Goal: Transaction & Acquisition: Purchase product/service

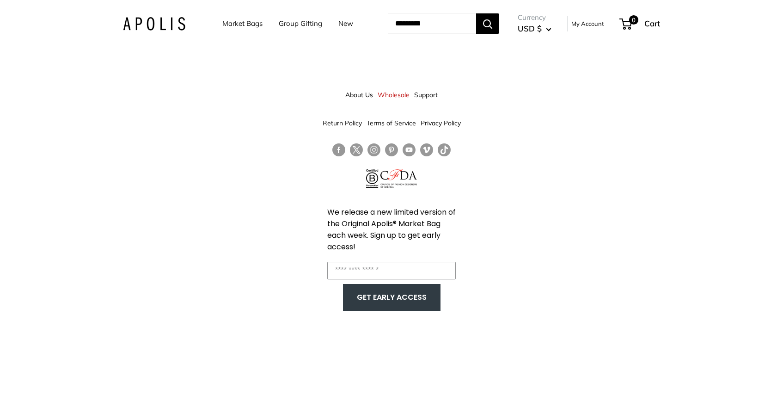
click at [237, 21] on link "Market Bags" at bounding box center [242, 23] width 40 height 13
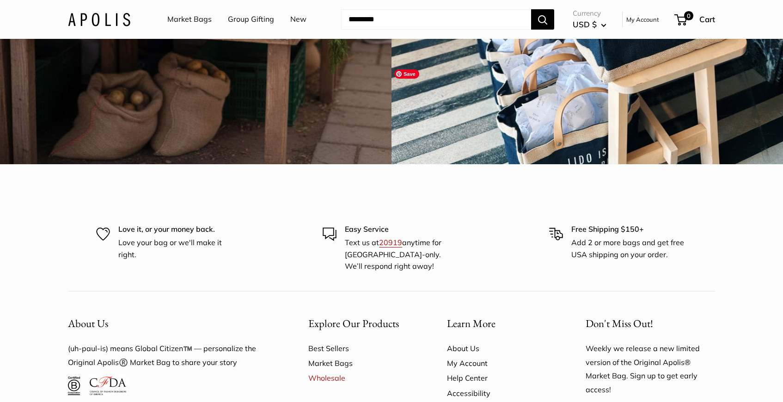
scroll to position [2641, 0]
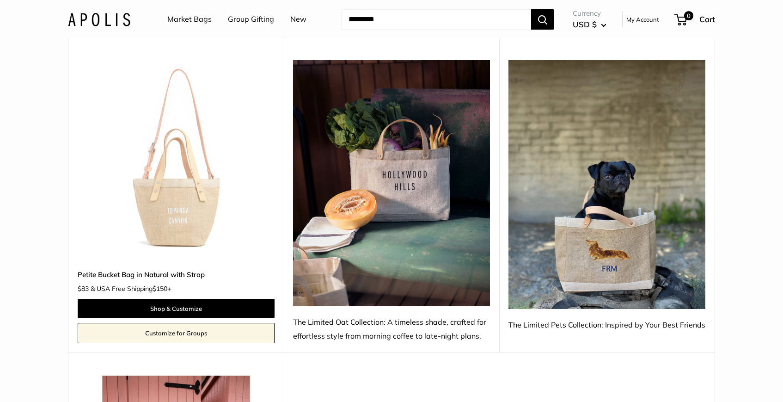
scroll to position [715, 0]
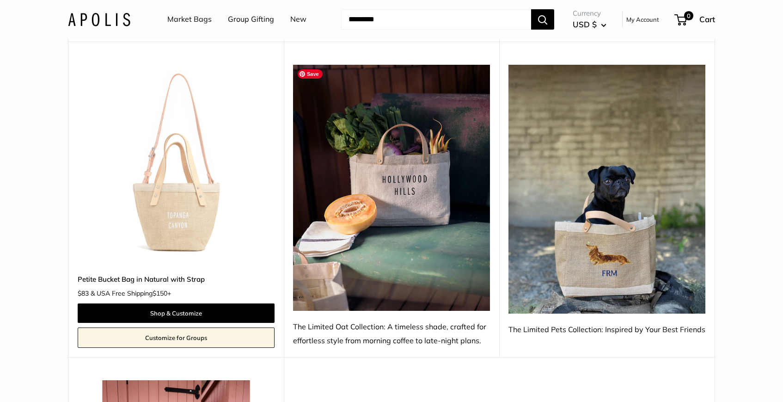
click at [415, 243] on img at bounding box center [391, 188] width 197 height 246
click at [415, 335] on div "The Limited Oat Collection: A timeless shade, crafted for effortless style from…" at bounding box center [391, 334] width 197 height 28
click at [378, 158] on img at bounding box center [391, 188] width 197 height 246
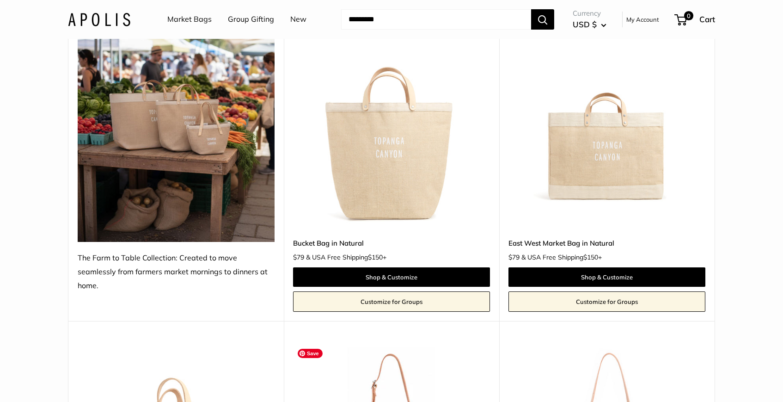
scroll to position [113, 0]
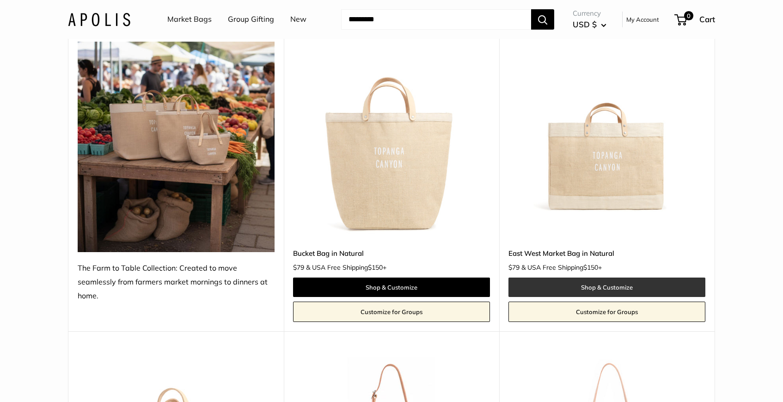
click at [535, 280] on link "Shop & Customize" at bounding box center [607, 286] width 197 height 19
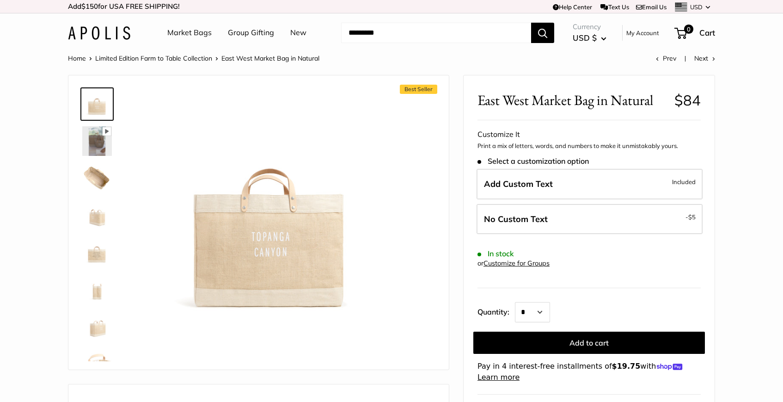
click at [99, 217] on img at bounding box center [97, 215] width 30 height 30
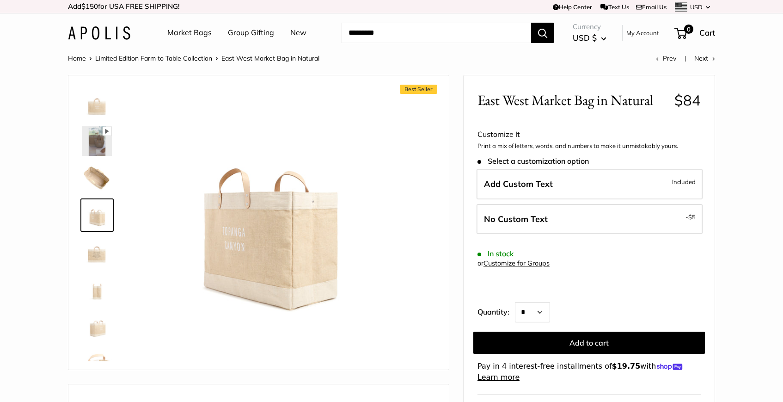
click at [98, 258] on img at bounding box center [97, 252] width 30 height 30
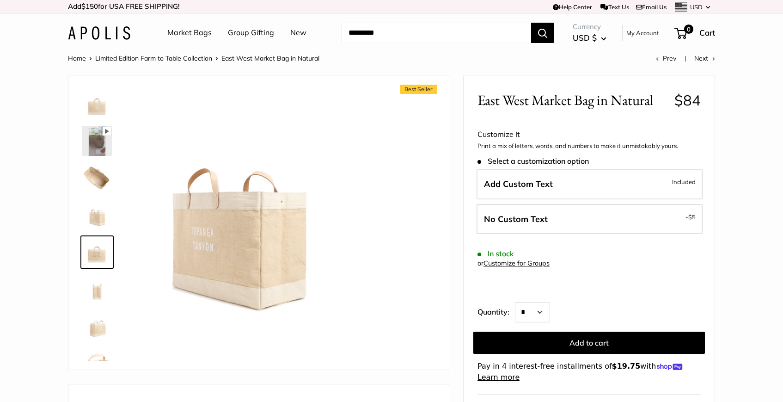
scroll to position [22, 0]
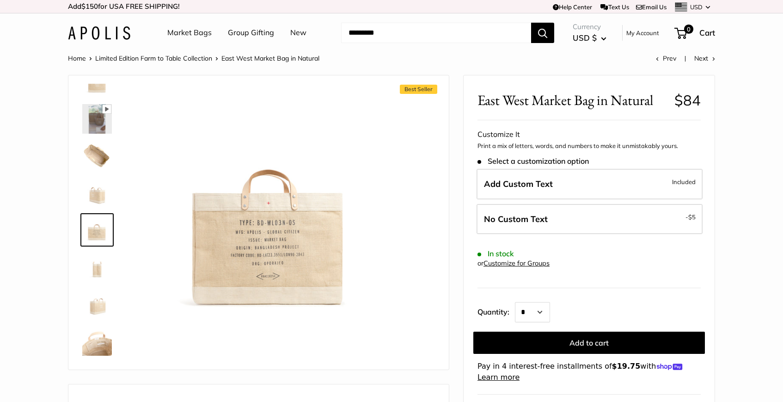
click at [96, 276] on img at bounding box center [97, 267] width 30 height 30
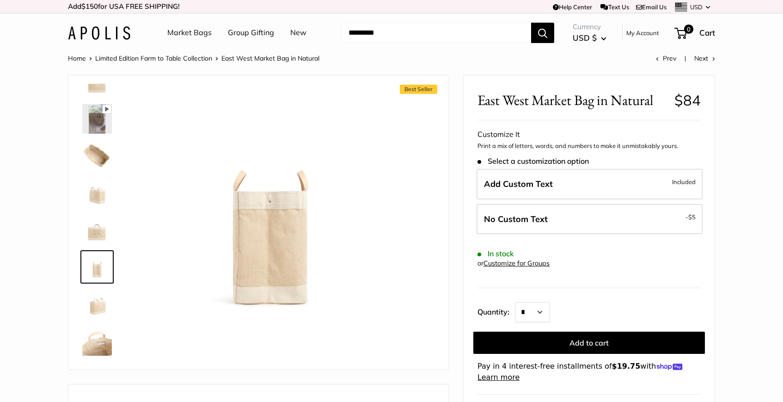
click at [96, 307] on img at bounding box center [97, 304] width 30 height 30
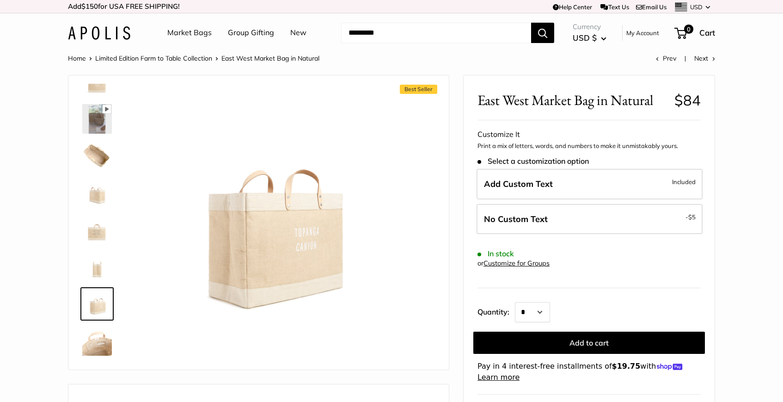
click at [95, 334] on img at bounding box center [97, 341] width 30 height 30
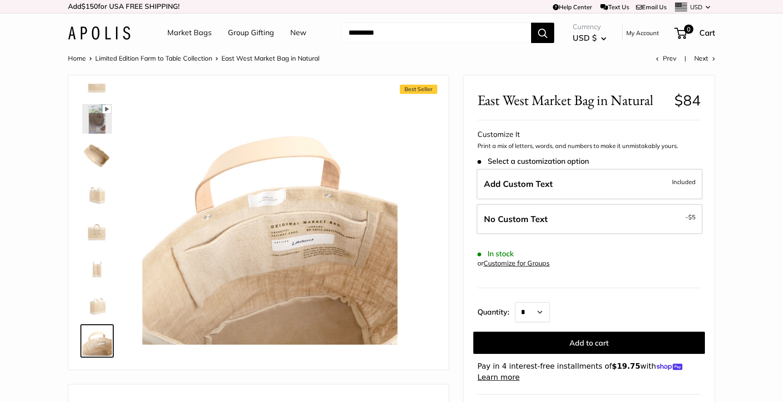
click at [190, 33] on link "Market Bags" at bounding box center [189, 33] width 44 height 14
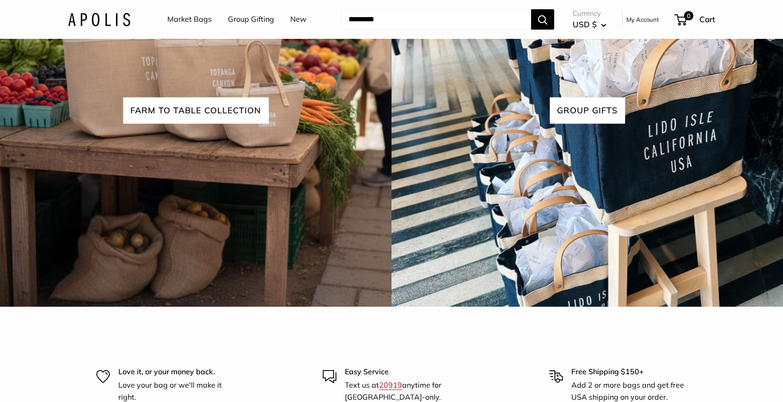
scroll to position [2524, 0]
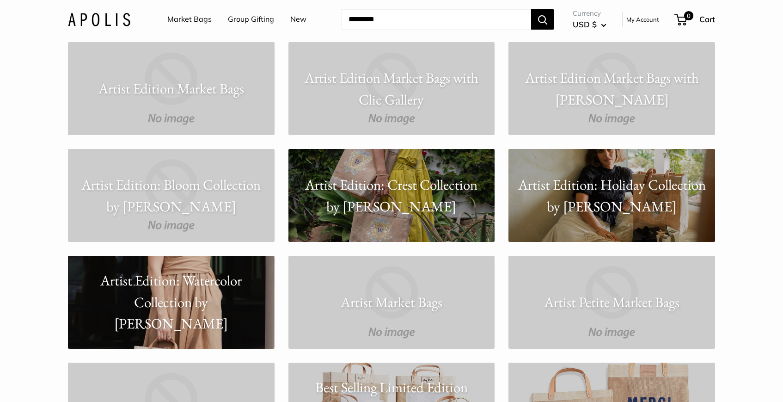
scroll to position [1149, 0]
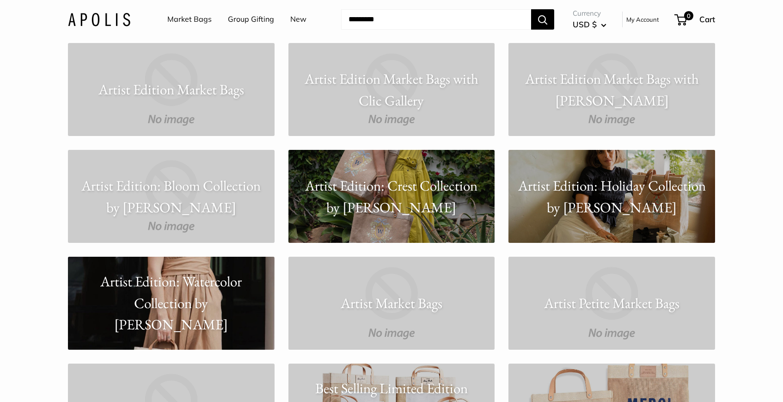
click at [593, 190] on p "Artist Edition: Holiday Collection by [PERSON_NAME]" at bounding box center [612, 196] width 207 height 43
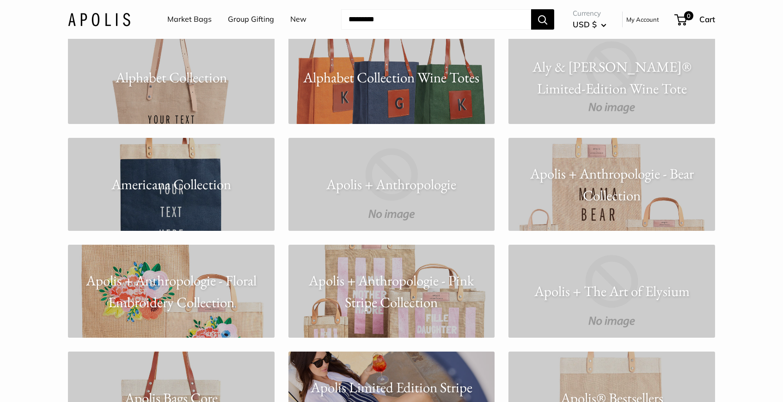
scroll to position [516, 0]
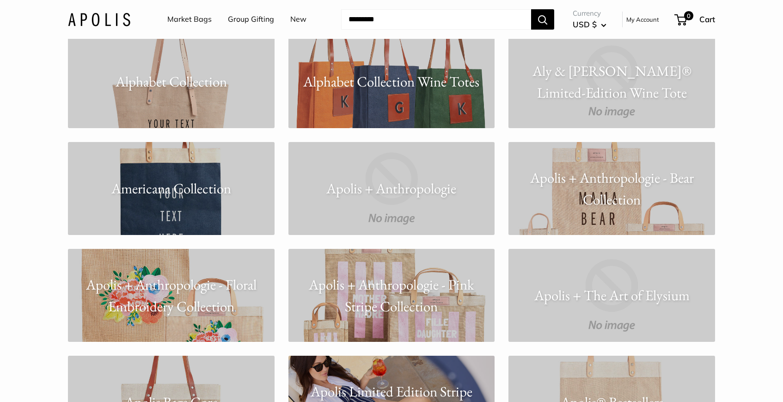
click at [385, 290] on p "Apolis + Anthropologie - Pink Stripe Collection" at bounding box center [392, 295] width 207 height 43
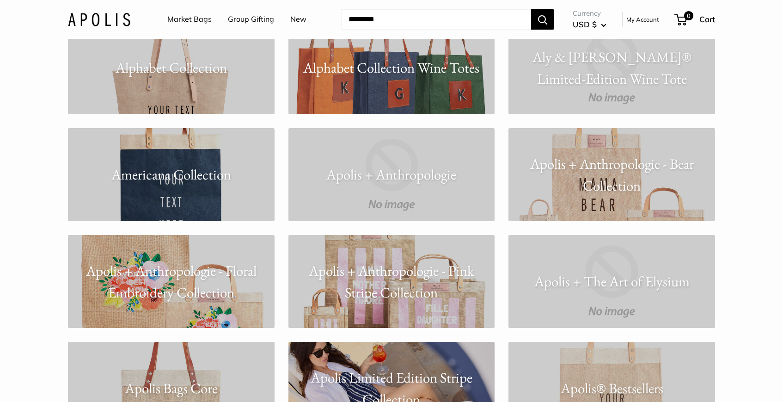
scroll to position [532, 0]
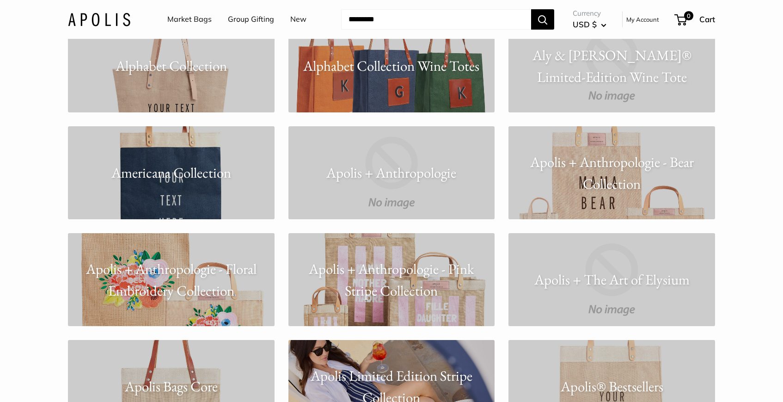
click at [625, 187] on p "Apolis + Anthropologie - Bear Collection" at bounding box center [612, 172] width 207 height 43
